Goal: Navigation & Orientation: Find specific page/section

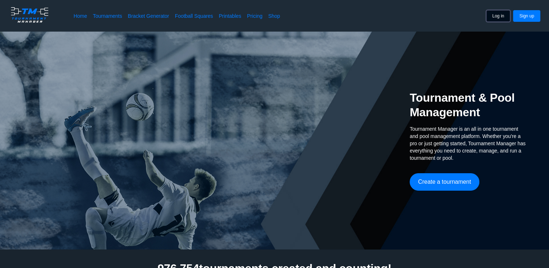
click at [502, 18] on button "Log in" at bounding box center [498, 16] width 24 height 12
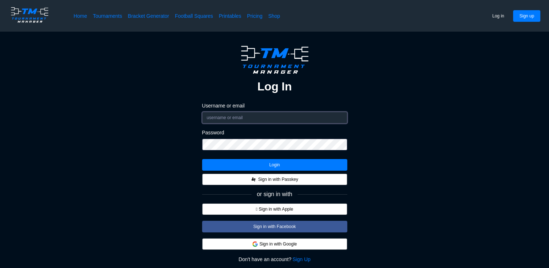
type input "menziboy"
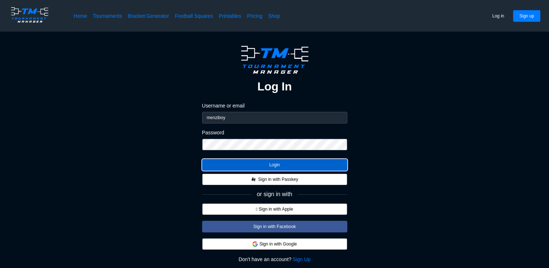
click at [249, 166] on button "Login" at bounding box center [274, 165] width 145 height 12
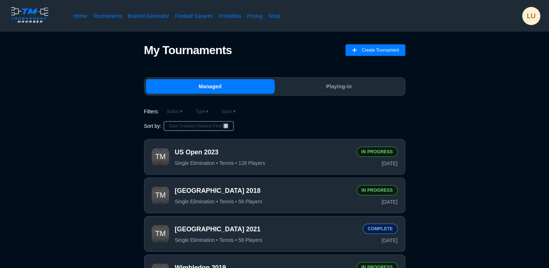
click at [200, 126] on button "Date Created (Newest First) ↕️" at bounding box center [198, 126] width 69 height 9
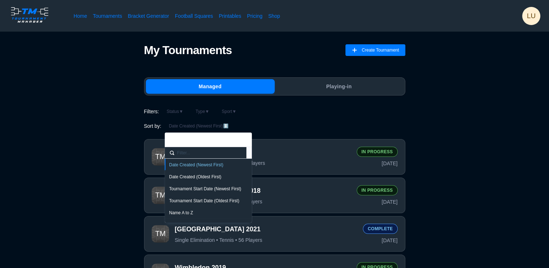
click at [178, 208] on div "Name A to Z" at bounding box center [208, 213] width 87 height 12
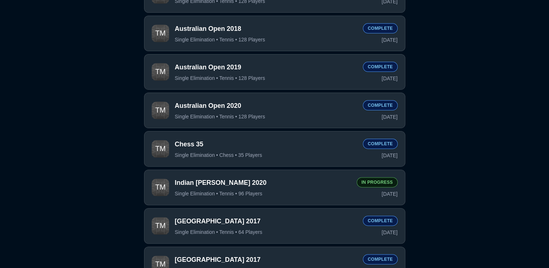
scroll to position [327, 0]
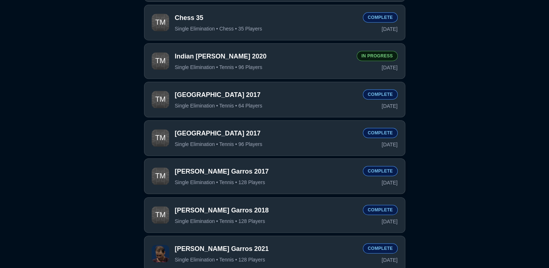
click at [269, 176] on span "[PERSON_NAME] Garros 2017" at bounding box center [266, 171] width 183 height 9
